Goal: Task Accomplishment & Management: Manage account settings

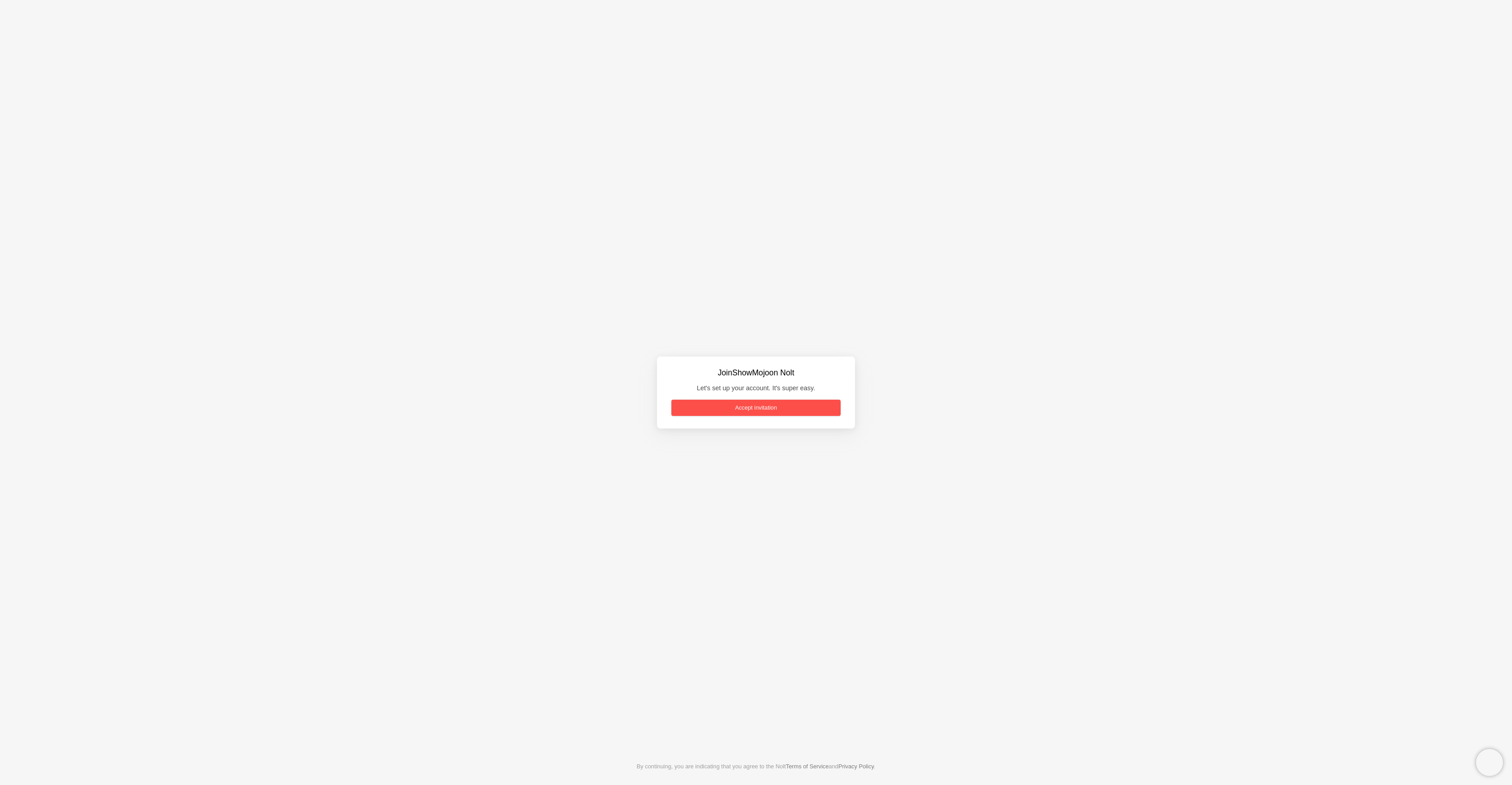
click at [768, 411] on link "Accept invitation" at bounding box center [755, 408] width 169 height 16
click at [714, 433] on link at bounding box center [755, 431] width 198 height 20
